Goal: Task Accomplishment & Management: Use online tool/utility

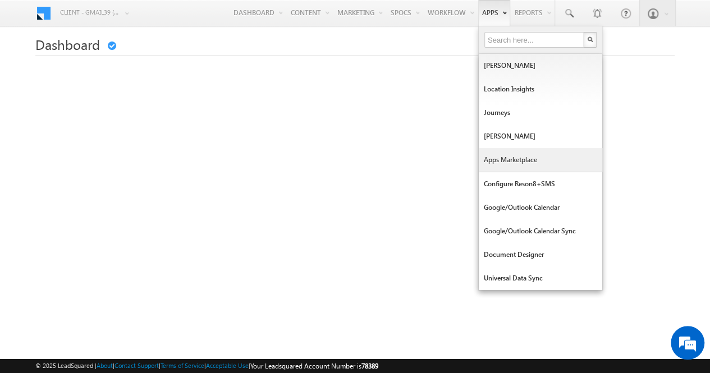
click at [504, 156] on link "Apps Marketplace" at bounding box center [541, 160] width 124 height 24
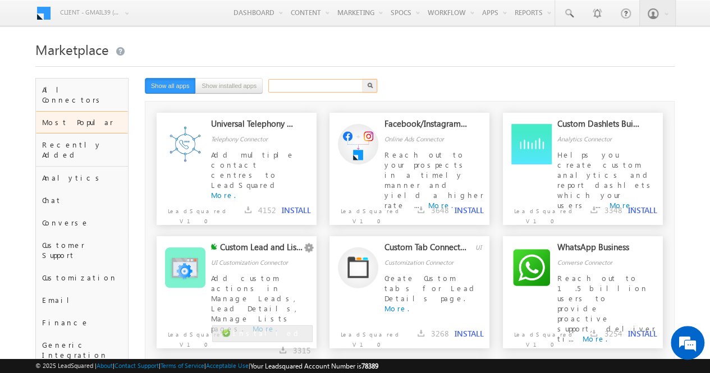
click at [286, 86] on input "text" at bounding box center [316, 85] width 96 height 13
type input "google meet connector"
click at [373, 87] on button "button" at bounding box center [370, 85] width 15 height 13
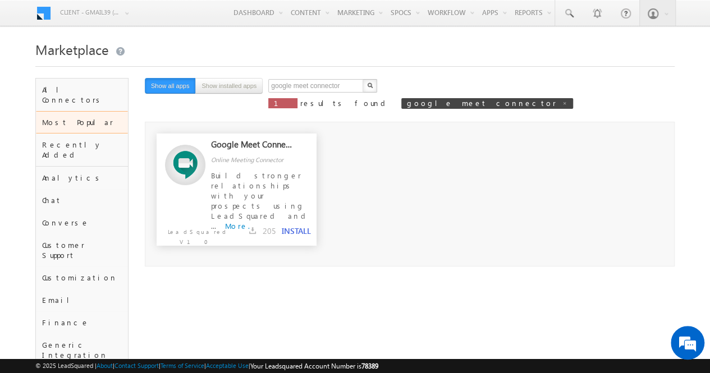
click at [298, 234] on button "INSTALL" at bounding box center [296, 231] width 29 height 10
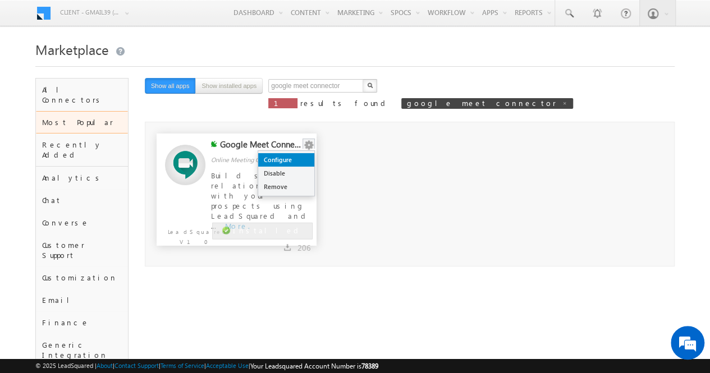
click at [287, 158] on link "Configure" at bounding box center [286, 159] width 56 height 13
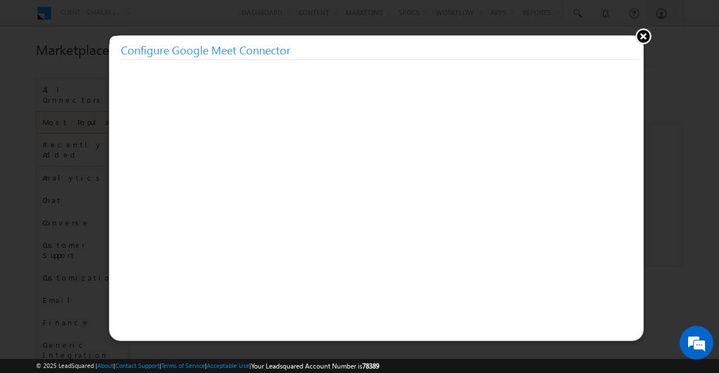
click at [641, 36] on button at bounding box center [642, 36] width 17 height 17
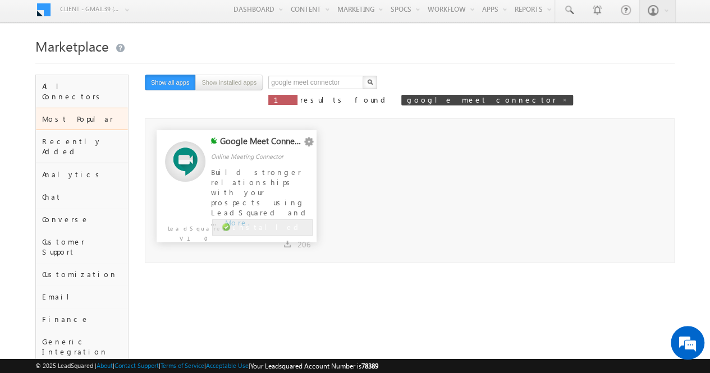
scroll to position [6, 0]
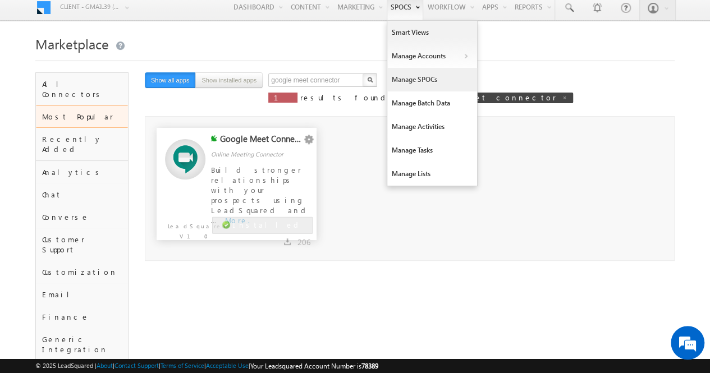
click at [412, 78] on link "Manage SPOCs" at bounding box center [432, 80] width 90 height 24
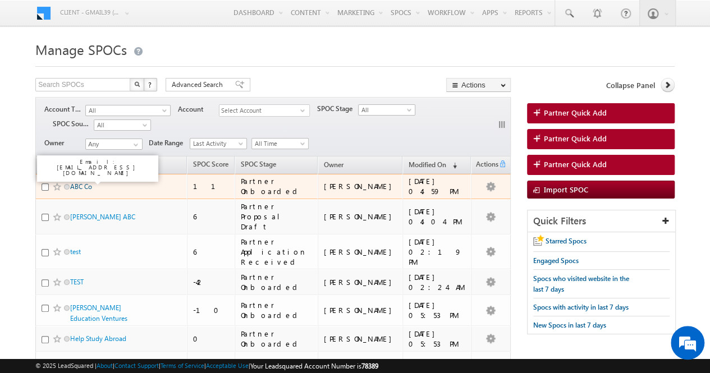
click at [86, 182] on link "ABC Co" at bounding box center [81, 186] width 22 height 8
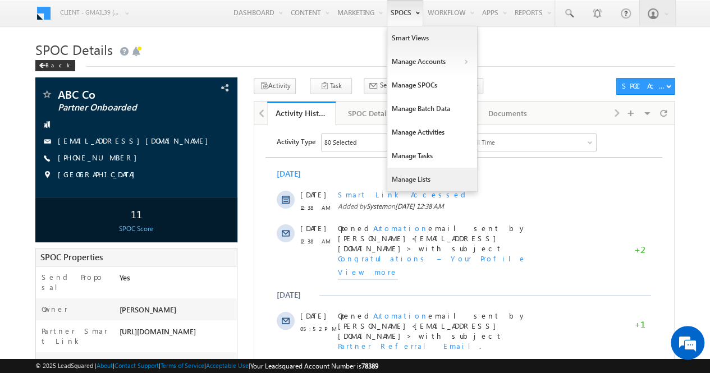
click at [414, 180] on link "Manage Lists" at bounding box center [432, 180] width 90 height 24
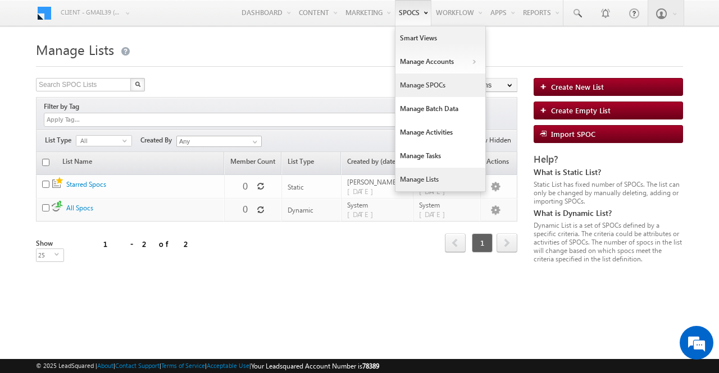
click at [410, 87] on link "Manage SPOCs" at bounding box center [440, 86] width 90 height 24
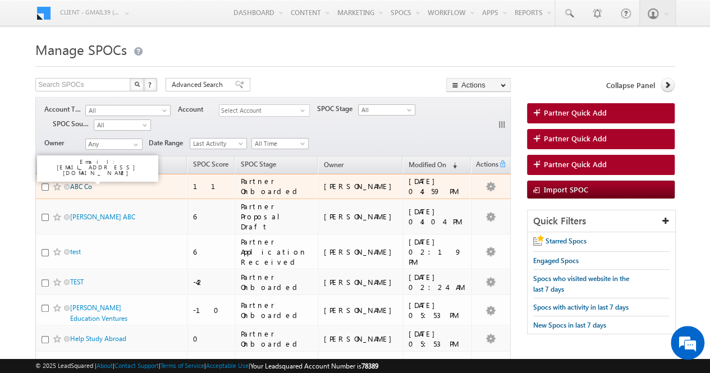
click at [79, 182] on link "ABC Co" at bounding box center [81, 186] width 22 height 8
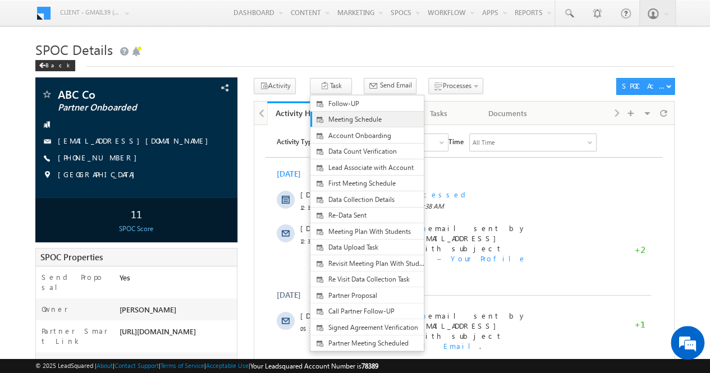
click at [335, 120] on span "Meeting Schedule" at bounding box center [376, 120] width 97 height 10
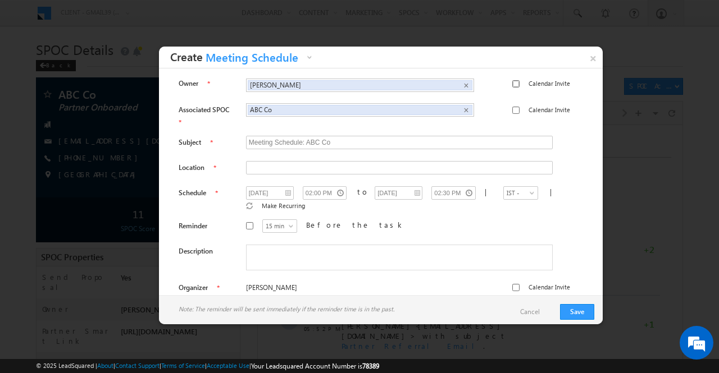
click at [512, 83] on input "Calendar Invite" at bounding box center [515, 83] width 7 height 7
checkbox input "true"
click at [308, 161] on input "text" at bounding box center [399, 167] width 307 height 13
click at [512, 284] on input "Calendar Invite" at bounding box center [515, 287] width 7 height 7
checkbox input "true"
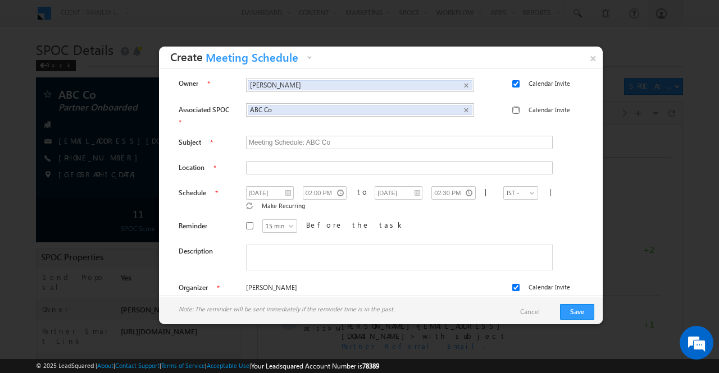
click at [512, 110] on input "Calendar Invite" at bounding box center [515, 110] width 7 height 7
checkbox input "true"
click at [512, 86] on input "Calendar Invite" at bounding box center [515, 83] width 7 height 7
checkbox input "false"
click at [512, 284] on input "Calendar Invite" at bounding box center [515, 287] width 7 height 7
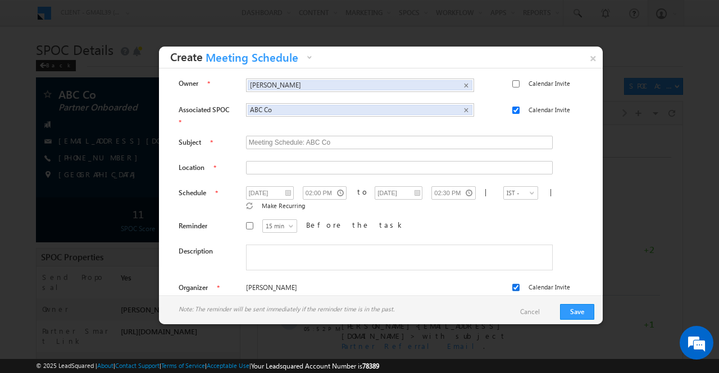
checkbox input "false"
click at [597, 57] on link "×" at bounding box center [593, 57] width 20 height 20
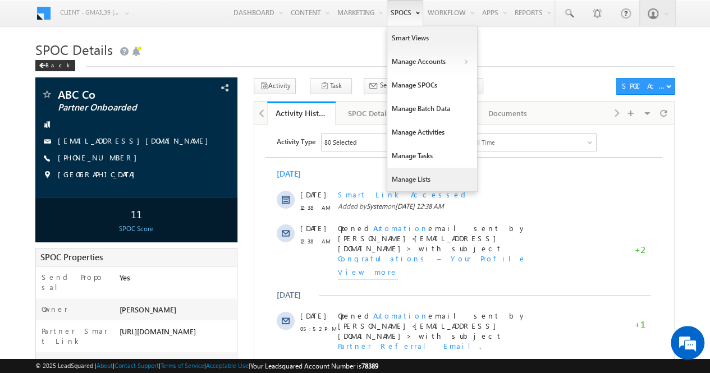
click at [423, 182] on link "Manage Lists" at bounding box center [432, 180] width 90 height 24
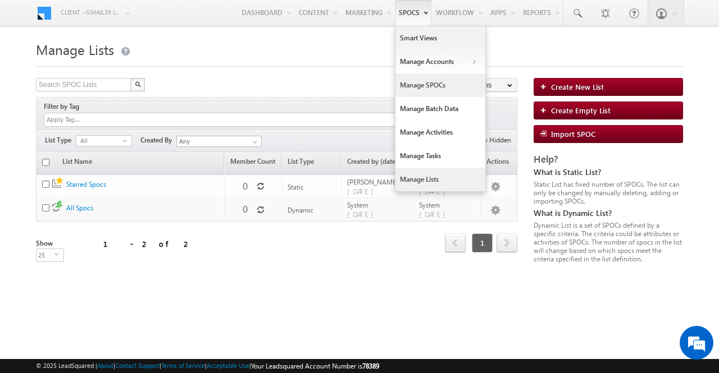
click at [424, 89] on link "Manage SPOCs" at bounding box center [440, 86] width 90 height 24
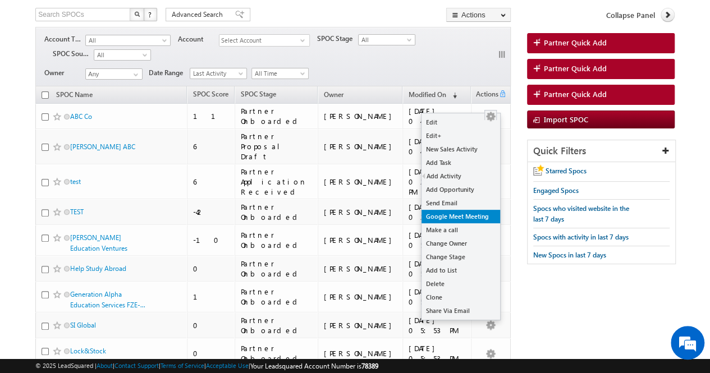
click at [459, 217] on link "Google Meet Meeting" at bounding box center [461, 216] width 79 height 13
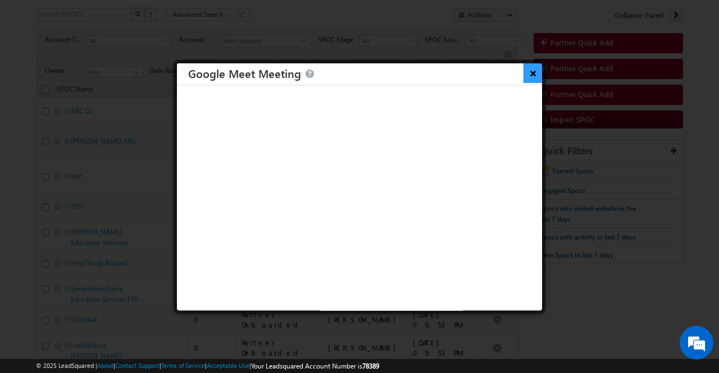
click at [525, 73] on button "×" at bounding box center [532, 73] width 19 height 20
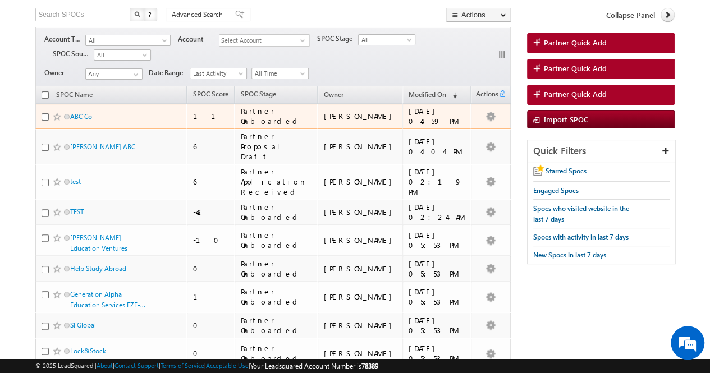
click at [104, 112] on span "ABC Co" at bounding box center [108, 116] width 76 height 11
click at [83, 112] on link "ABC Co" at bounding box center [81, 116] width 22 height 8
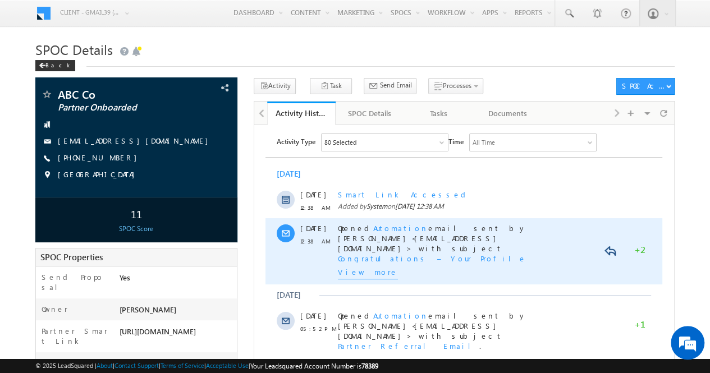
click at [365, 274] on span "View more" at bounding box center [368, 273] width 60 height 12
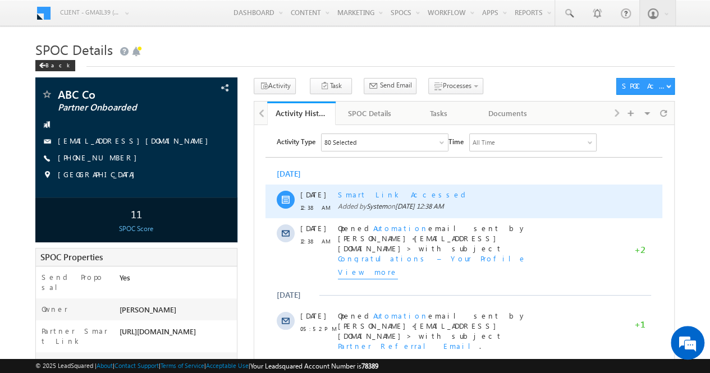
click at [378, 195] on div "Smart Link Accessed" at bounding box center [434, 194] width 193 height 10
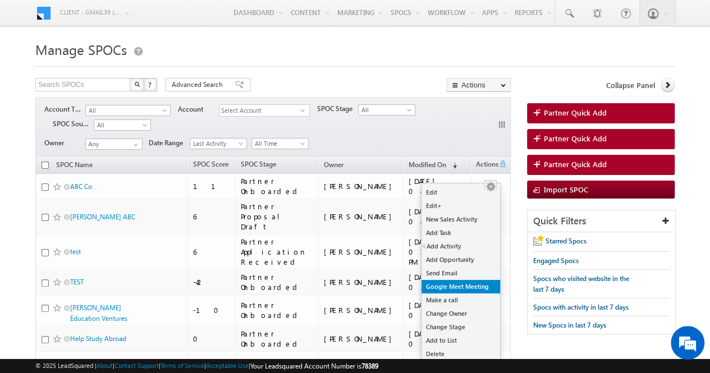
click at [469, 283] on link "Google Meet Meeting" at bounding box center [461, 286] width 79 height 13
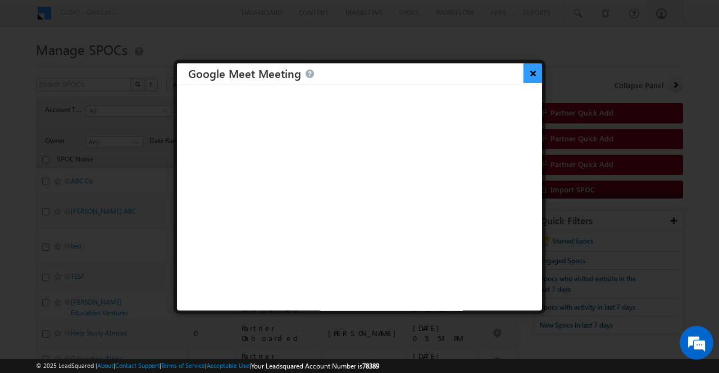
click at [528, 75] on button "×" at bounding box center [532, 73] width 19 height 20
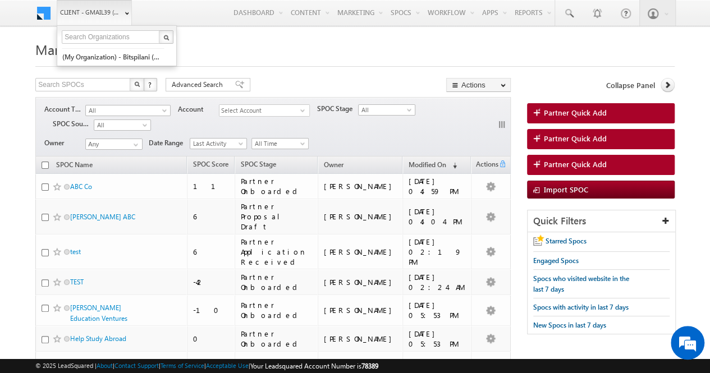
click at [120, 15] on link "Client - gmail39 (78389)" at bounding box center [94, 12] width 75 height 25
click at [107, 58] on link "(My Organization) - bitspilani (71865)" at bounding box center [113, 56] width 103 height 17
